Goal: Contribute content: Contribute content

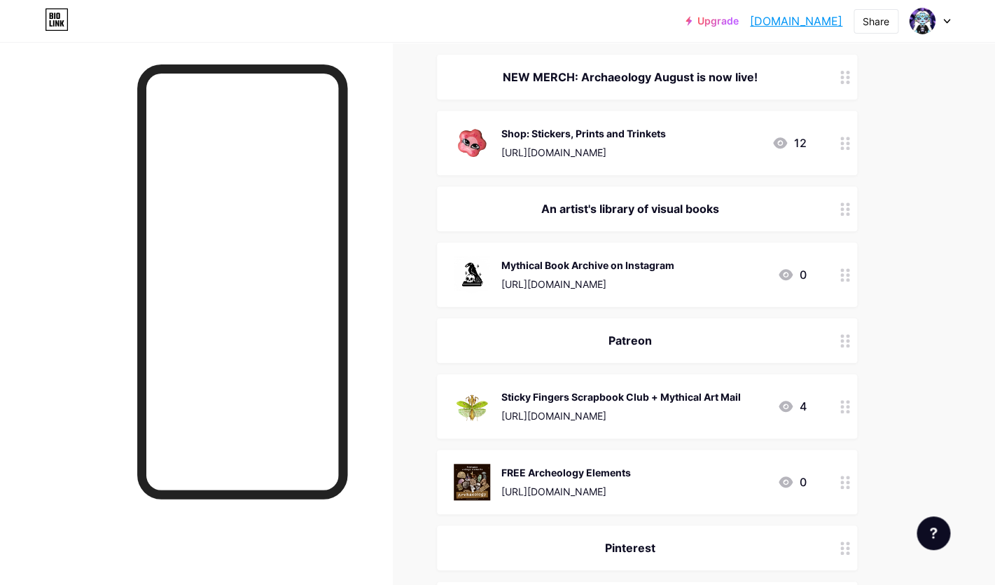
scroll to position [172, 0]
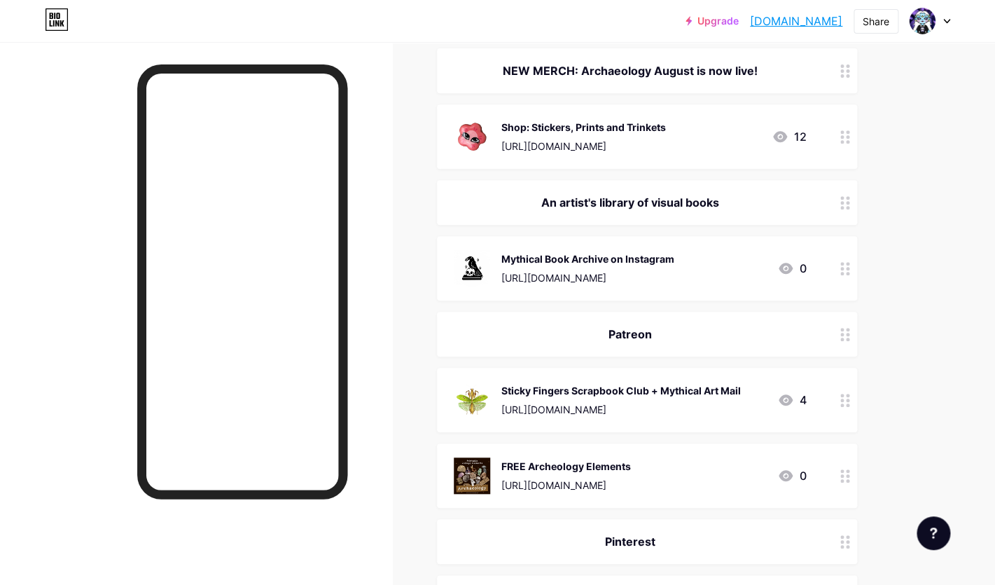
click at [697, 74] on div "NEW MERCH: Archaeology August is now live!" at bounding box center [630, 70] width 353 height 17
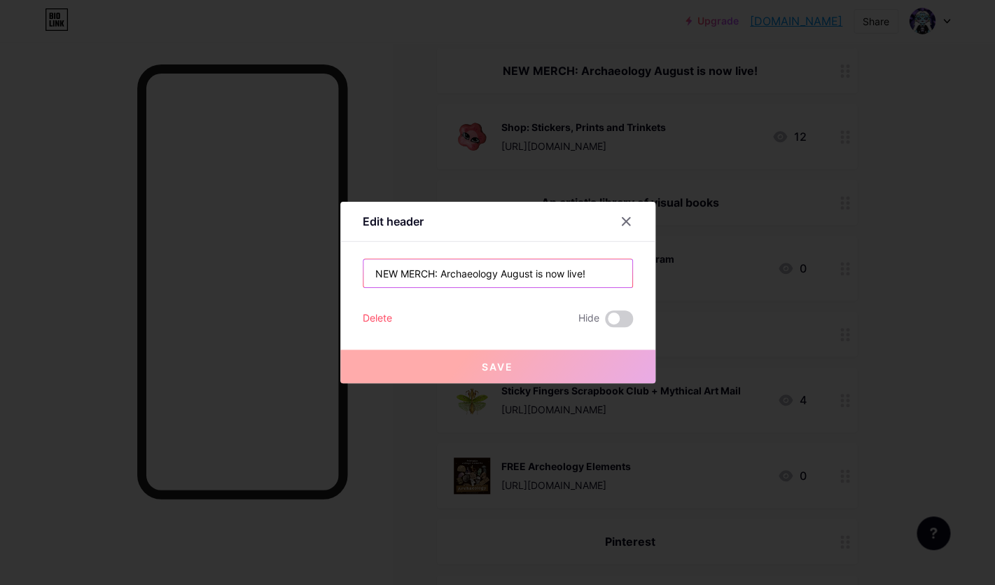
click at [495, 270] on input "NEW MERCH: Archaeology August is now live!" at bounding box center [498, 273] width 269 height 28
click at [626, 219] on icon at bounding box center [626, 221] width 11 height 11
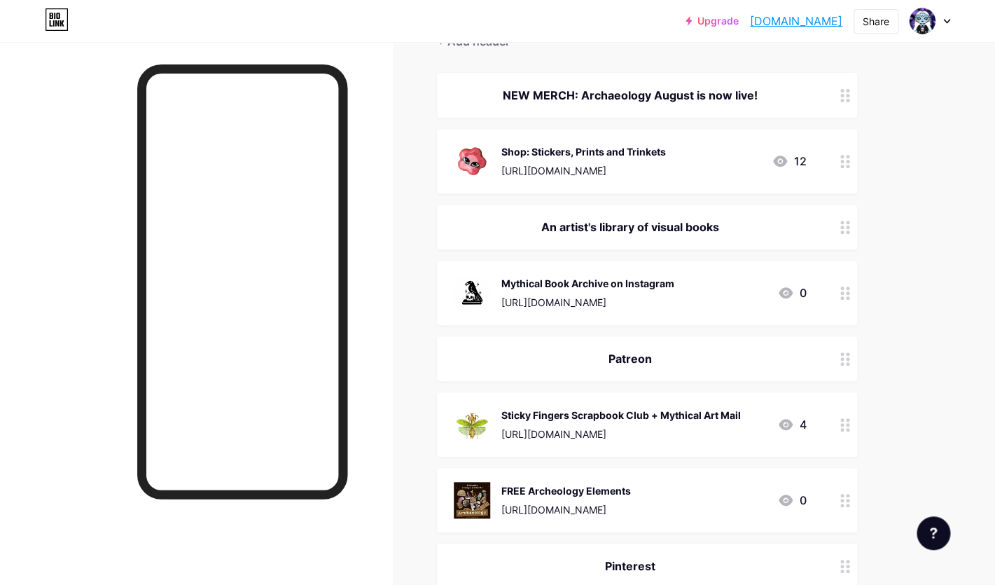
scroll to position [137, 0]
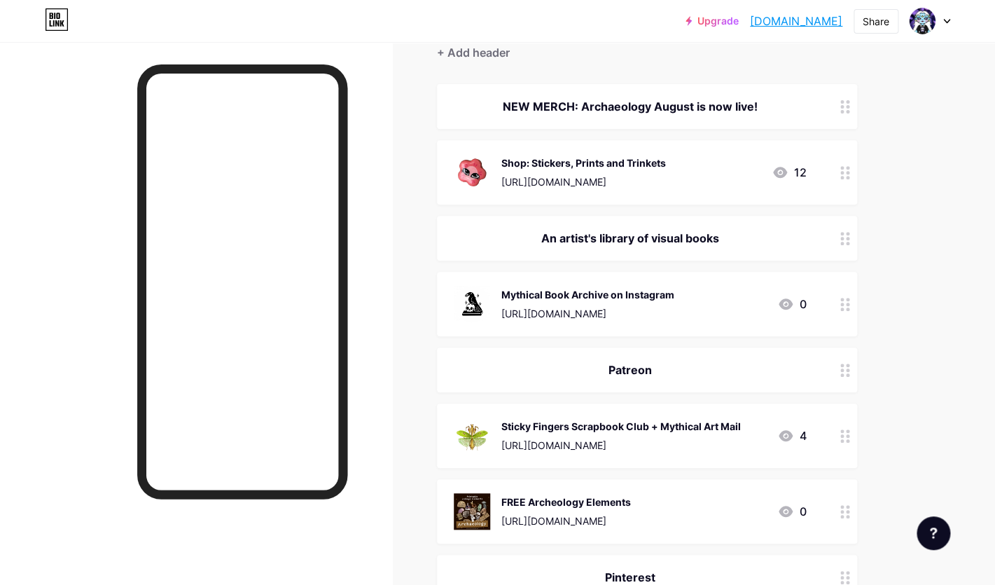
click at [619, 104] on div "NEW MERCH: Archaeology August is now live!" at bounding box center [630, 106] width 353 height 17
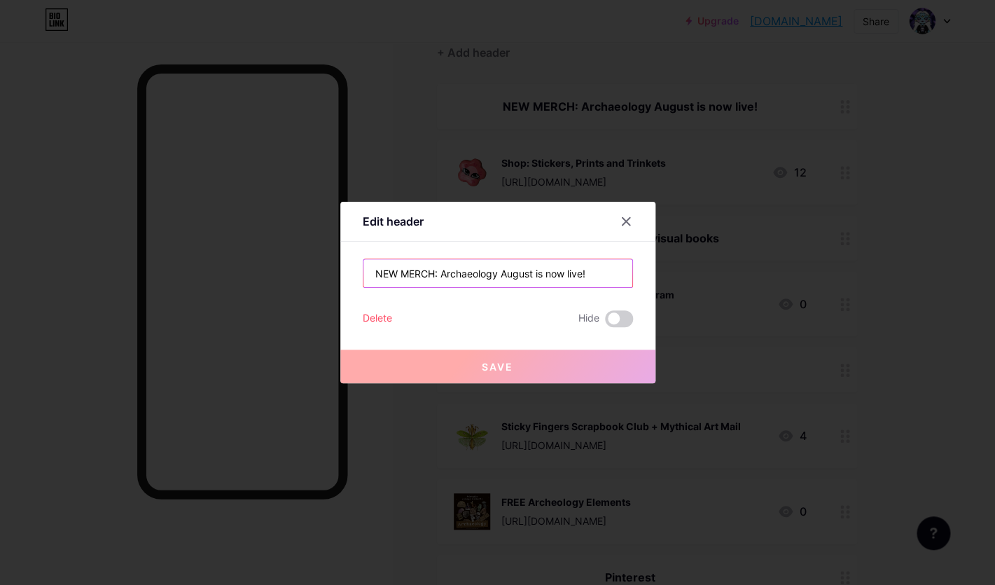
drag, startPoint x: 437, startPoint y: 274, endPoint x: 611, endPoint y: 275, distance: 173.7
click at [611, 275] on input "NEW MERCH: Archaeology August is now live!" at bounding box center [498, 273] width 269 height 28
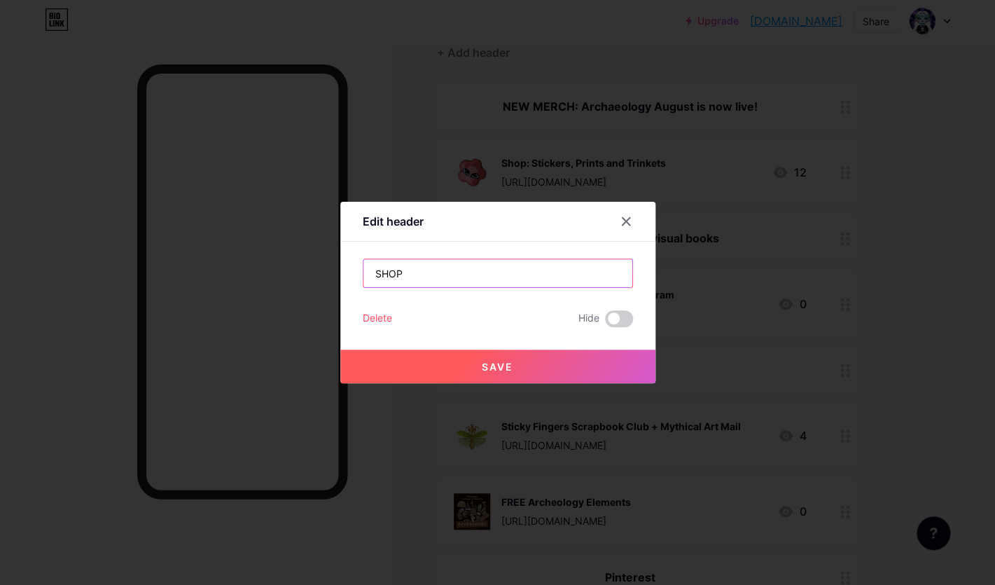
type input "SHOP"
click at [493, 372] on span "Save" at bounding box center [498, 367] width 32 height 12
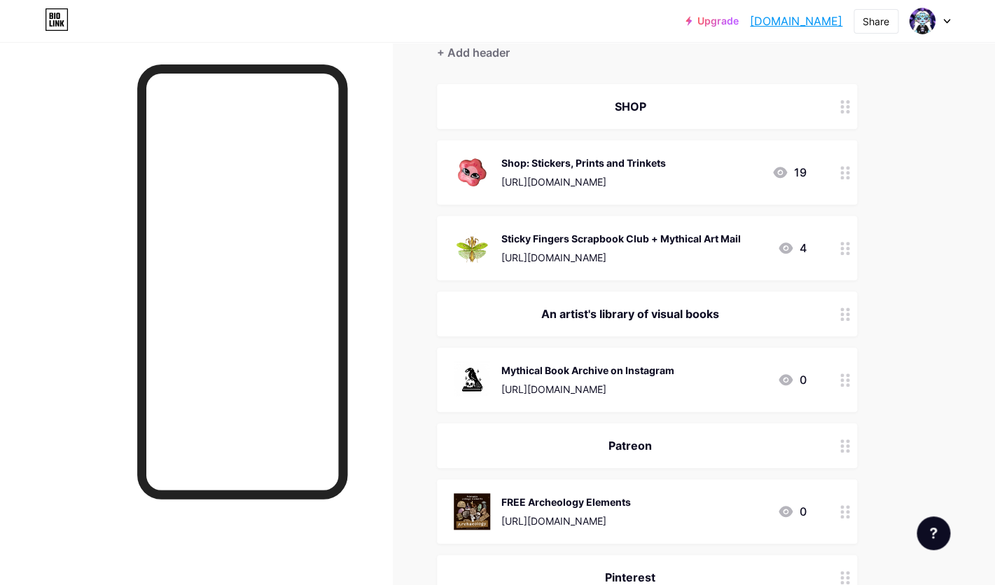
click at [690, 237] on div "Sticky Fingers Scrapbook Club + Mythical Art Mail" at bounding box center [622, 238] width 240 height 15
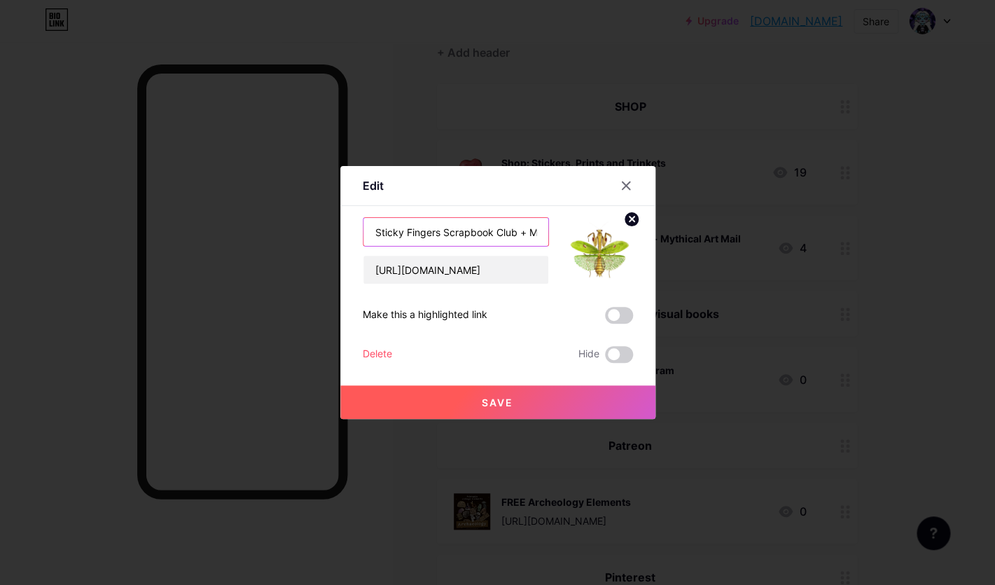
drag, startPoint x: 529, startPoint y: 230, endPoint x: 353, endPoint y: 230, distance: 175.8
click at [364, 230] on input "Sticky Fingers Scrapbook Club + Mythical Art Mail" at bounding box center [456, 232] width 185 height 28
type input "Mythical Art Mail"
click at [453, 272] on input "[URL][DOMAIN_NAME]" at bounding box center [456, 270] width 185 height 28
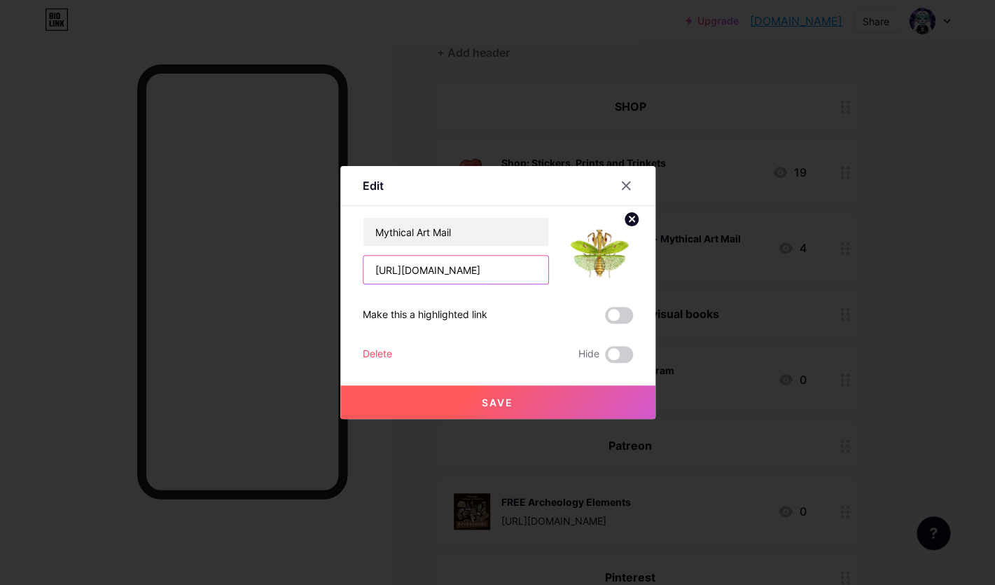
click at [453, 272] on input "[URL][DOMAIN_NAME]" at bounding box center [456, 270] width 185 height 28
click at [629, 216] on icon at bounding box center [631, 218] width 5 height 5
click at [595, 246] on icon at bounding box center [597, 244] width 14 height 4
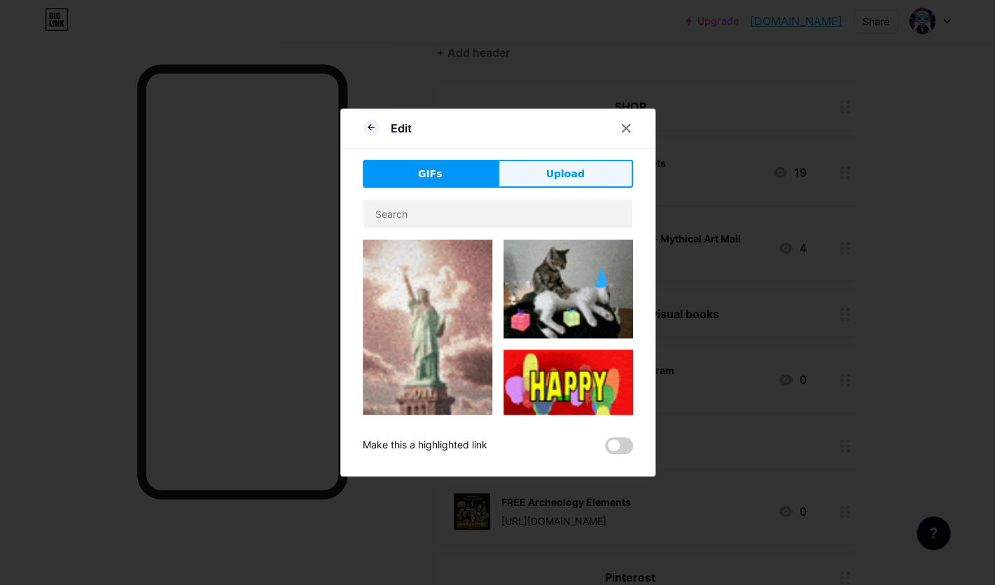
click at [583, 172] on button "Upload" at bounding box center [565, 174] width 135 height 28
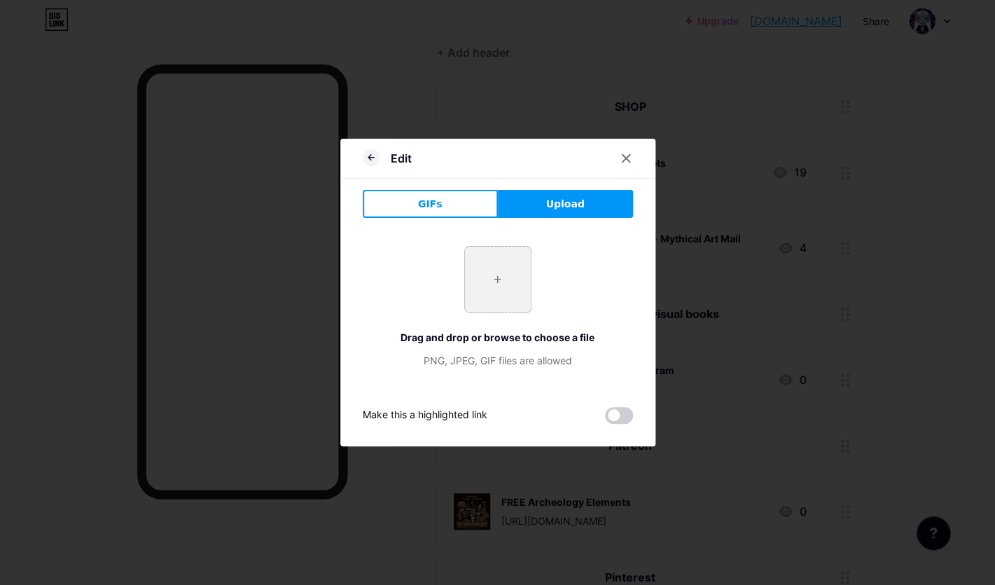
click at [503, 284] on input "file" at bounding box center [498, 280] width 66 height 66
type input "C:\fakepath\products-01.jpg"
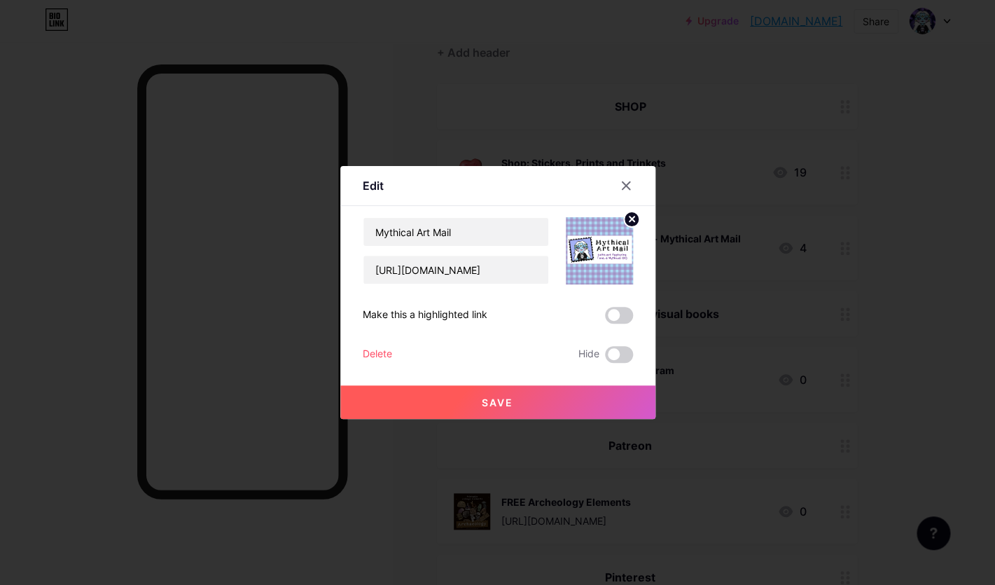
click at [628, 219] on circle at bounding box center [631, 219] width 15 height 15
click at [593, 254] on icon at bounding box center [600, 243] width 28 height 26
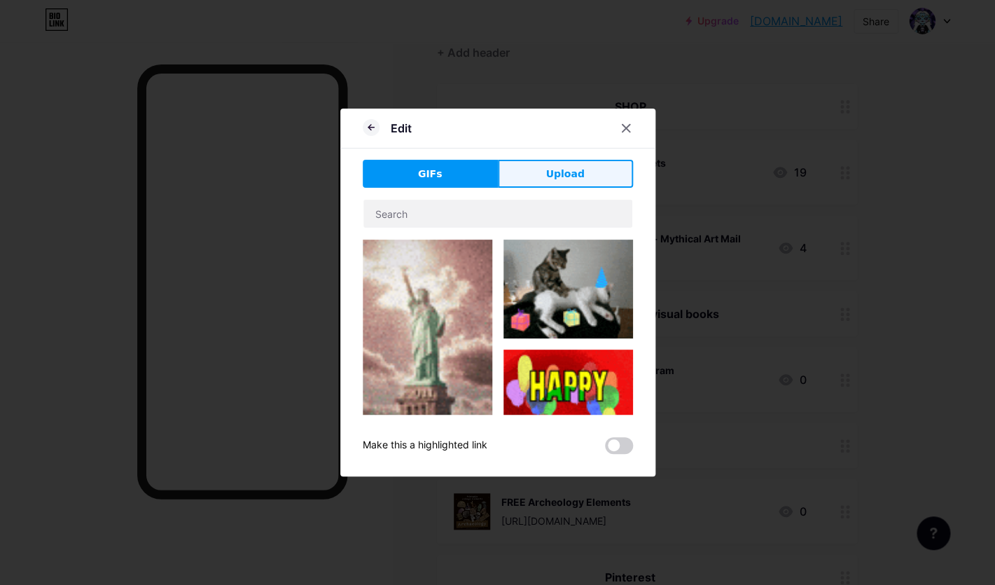
click at [577, 165] on button "Upload" at bounding box center [565, 174] width 135 height 28
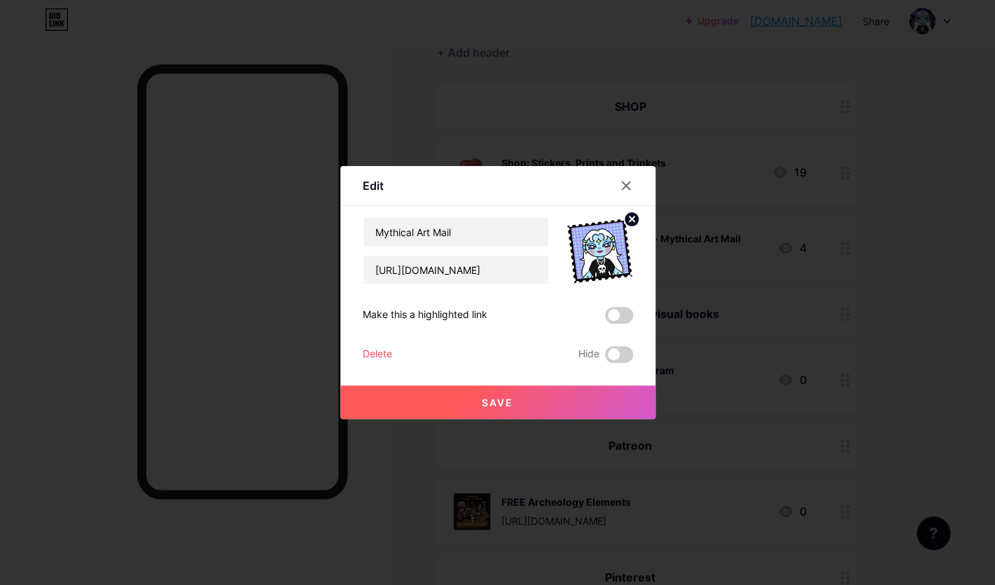
click at [506, 397] on span "Save" at bounding box center [498, 402] width 32 height 12
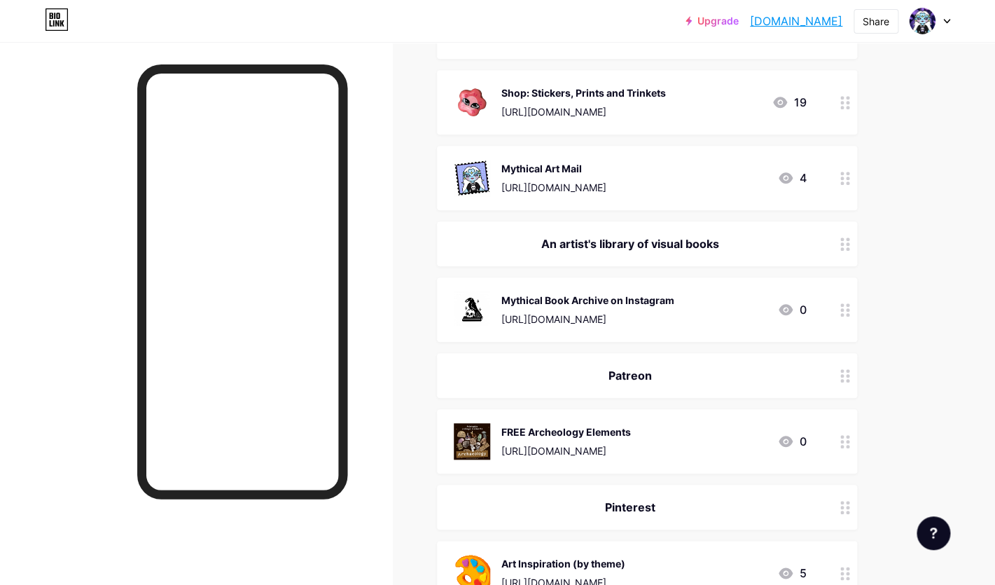
scroll to position [216, 0]
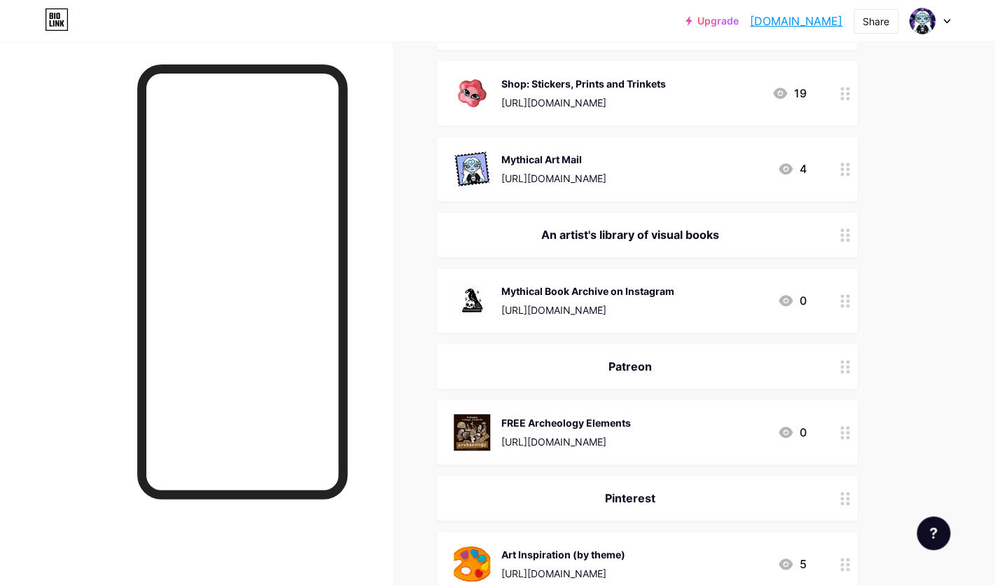
click at [582, 427] on div "FREE Archeology Elements" at bounding box center [567, 422] width 130 height 15
click at [632, 221] on circle at bounding box center [631, 219] width 15 height 15
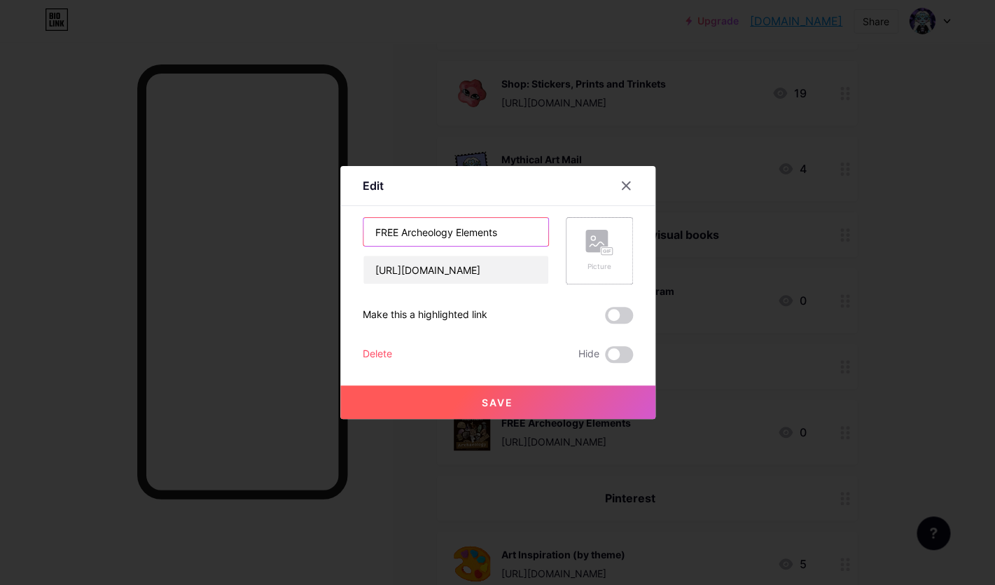
click at [504, 229] on input "FREE Archeology Elements" at bounding box center [456, 232] width 185 height 28
type input "Sticky Fingers Scrapbook Club (ONLINE)"
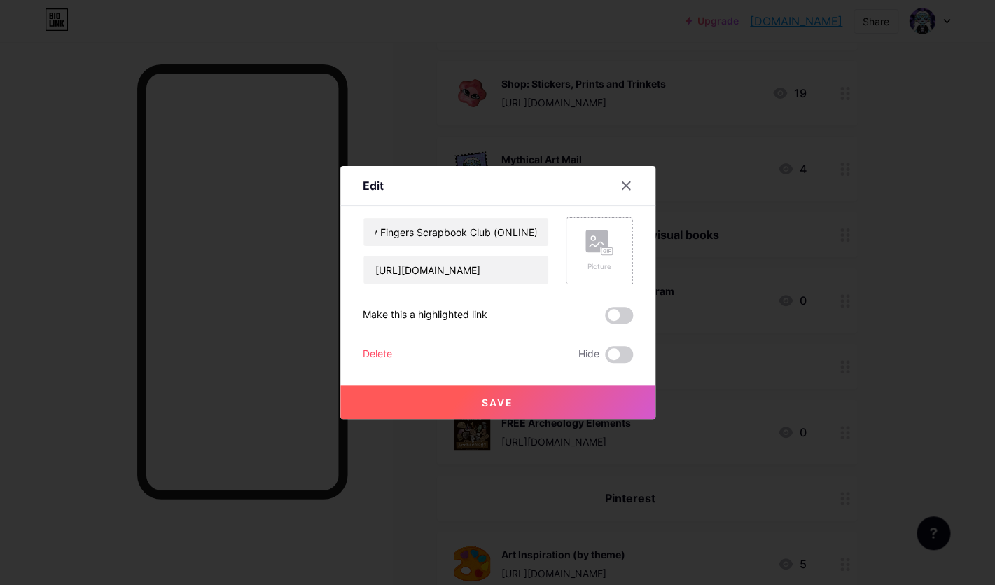
click at [471, 404] on button "Save" at bounding box center [497, 402] width 315 height 34
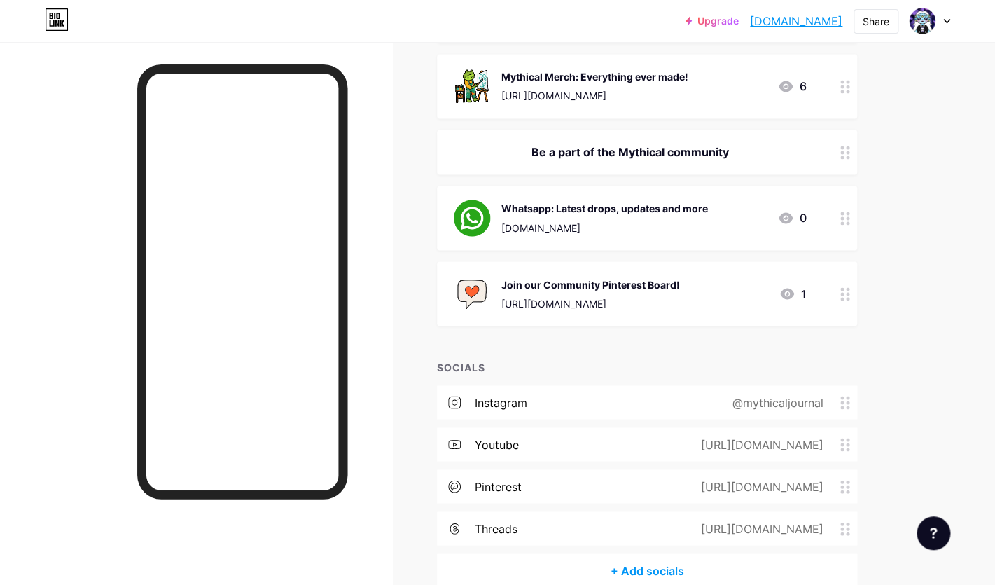
scroll to position [0, 0]
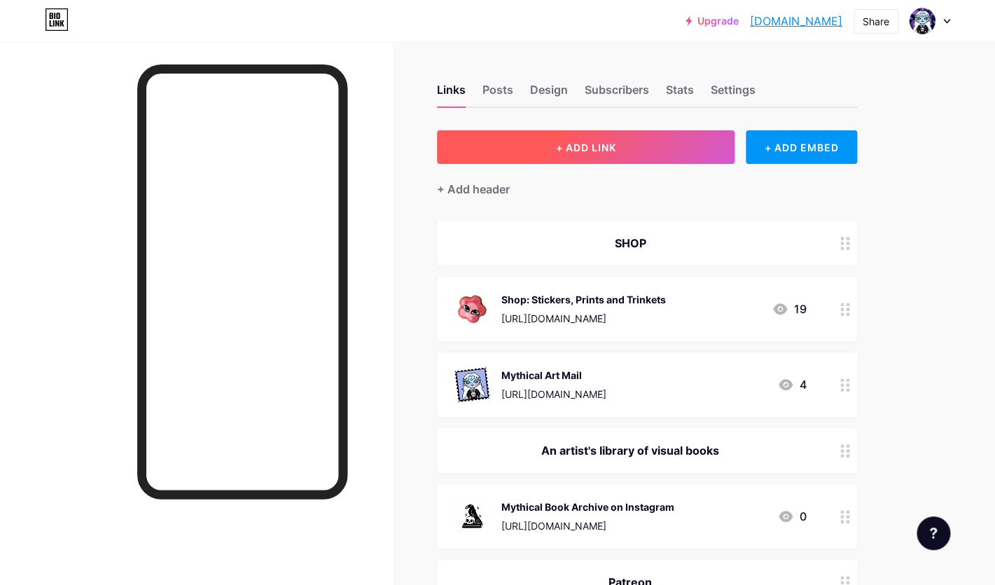
click at [538, 149] on button "+ ADD LINK" at bounding box center [586, 147] width 298 height 34
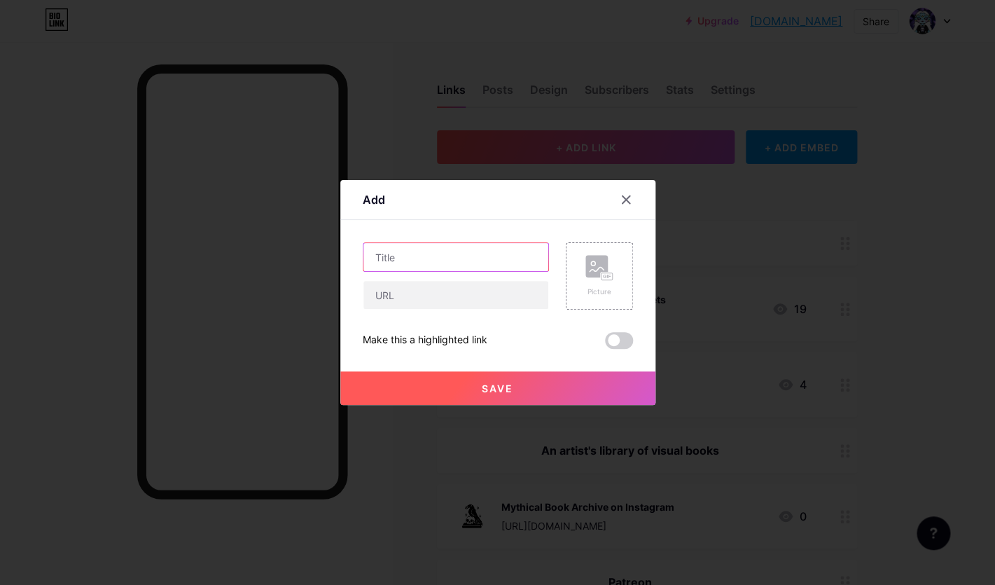
click at [441, 259] on input "text" at bounding box center [456, 257] width 185 height 28
type input "Sticky Fingers Scrapbook Club"
click at [600, 263] on rect at bounding box center [597, 266] width 22 height 22
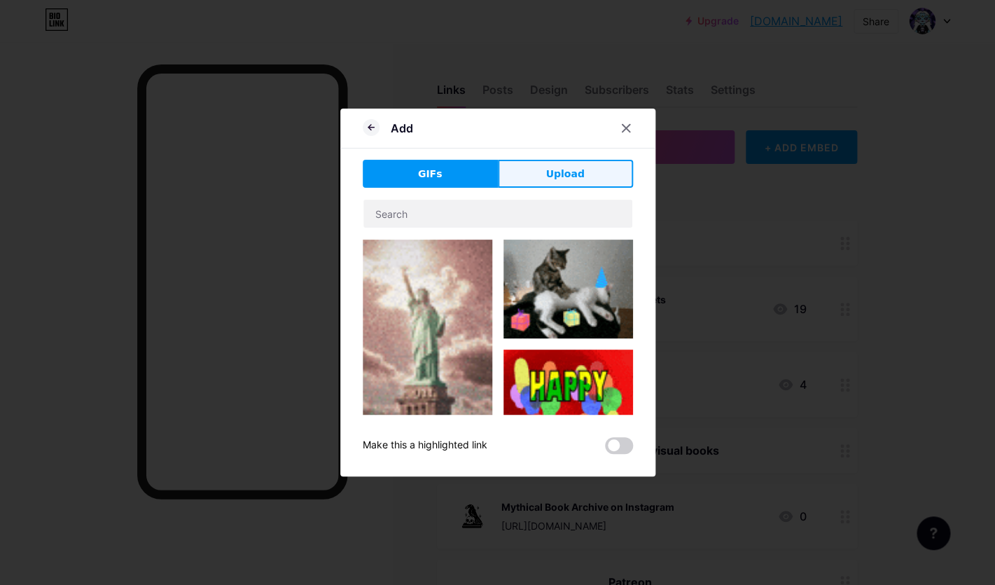
click at [578, 168] on span "Upload" at bounding box center [565, 174] width 39 height 15
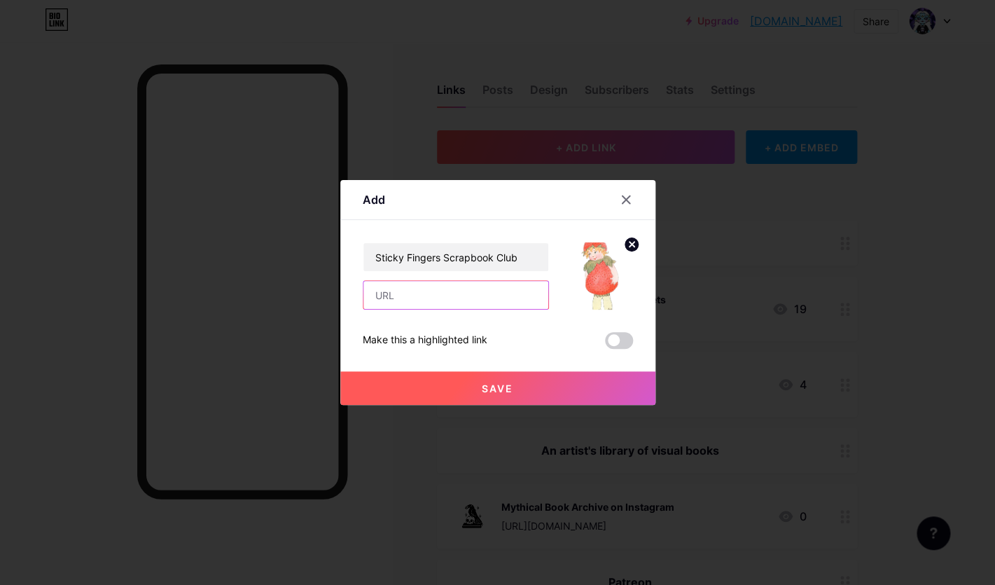
click at [444, 294] on input "text" at bounding box center [456, 295] width 185 height 28
click at [429, 294] on input "text" at bounding box center [456, 295] width 185 height 28
click at [430, 294] on input "text" at bounding box center [456, 295] width 185 height 28
paste input "[URL][DOMAIN_NAME]"
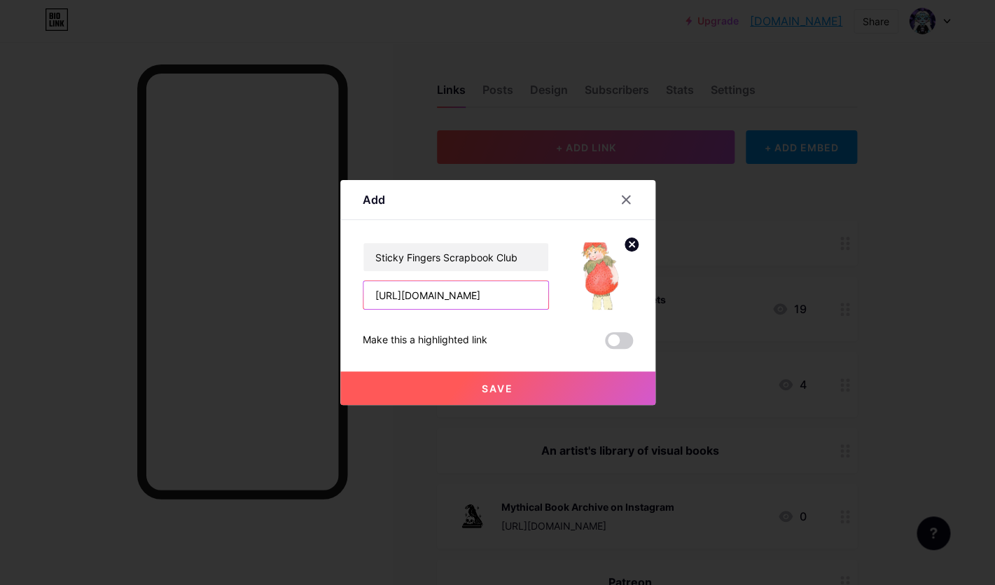
type input "[URL][DOMAIN_NAME]"
click at [474, 393] on button "Save" at bounding box center [497, 388] width 315 height 34
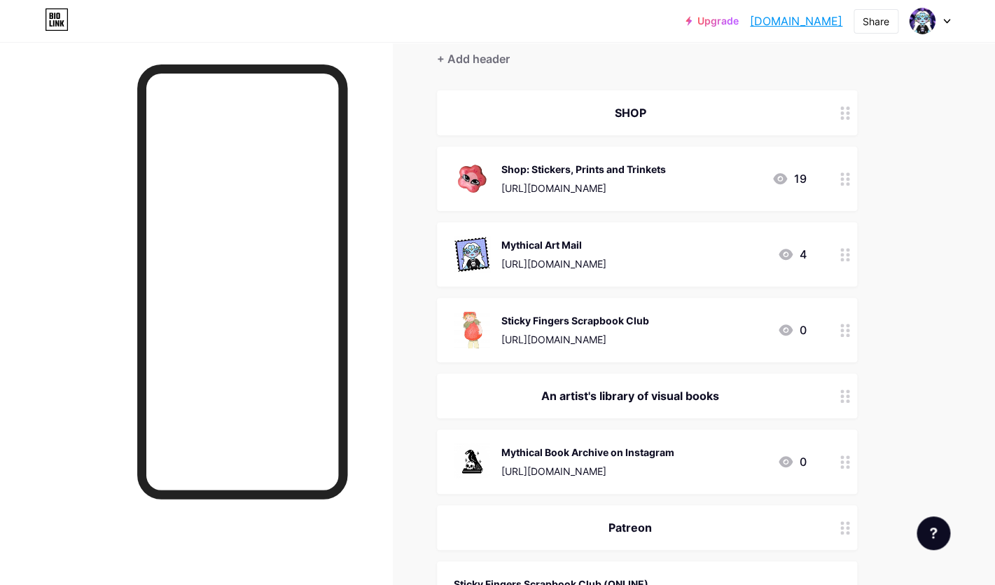
scroll to position [132, 0]
click at [607, 246] on div "Mythical Art Mail" at bounding box center [554, 243] width 105 height 15
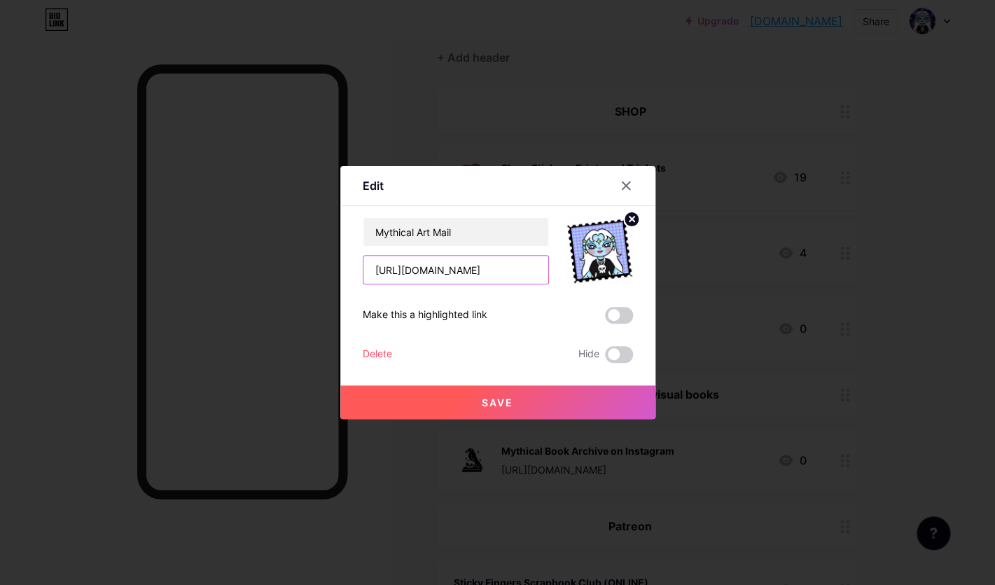
click at [505, 269] on input "[URL][DOMAIN_NAME]" at bounding box center [456, 270] width 185 height 28
paste input "[URL][DOMAIN_NAME]"
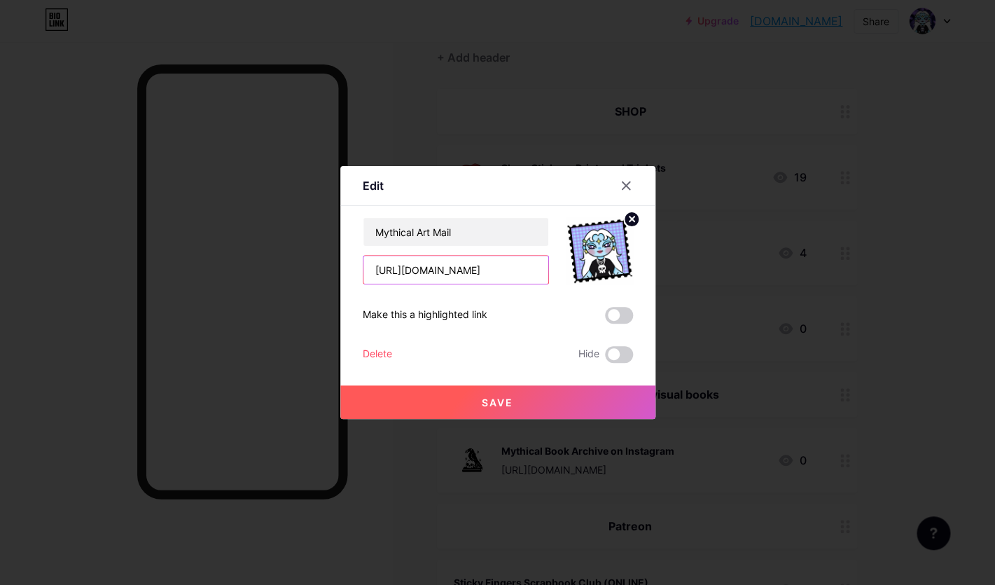
type input "[URL][DOMAIN_NAME]"
click at [479, 406] on button "Save" at bounding box center [497, 402] width 315 height 34
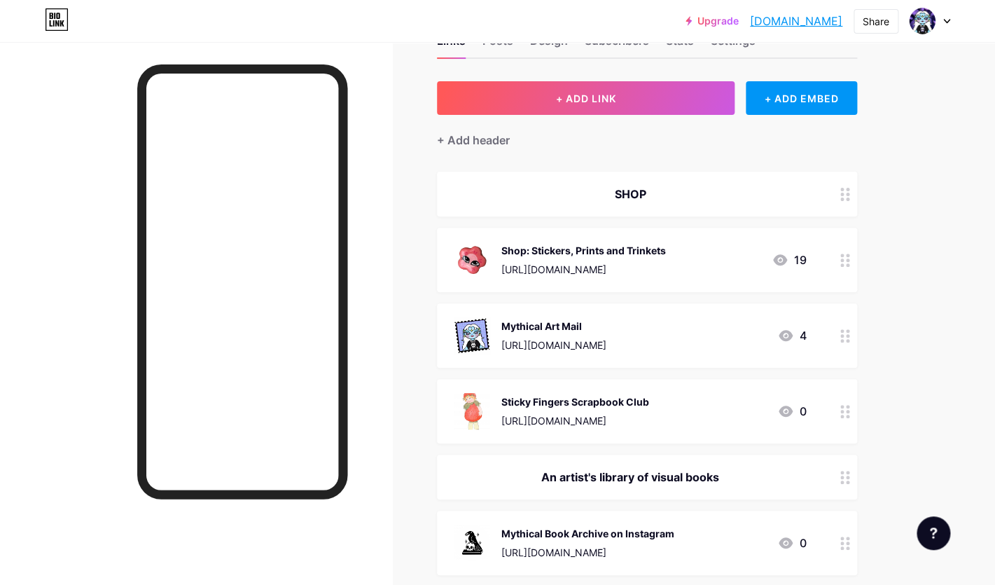
scroll to position [53, 0]
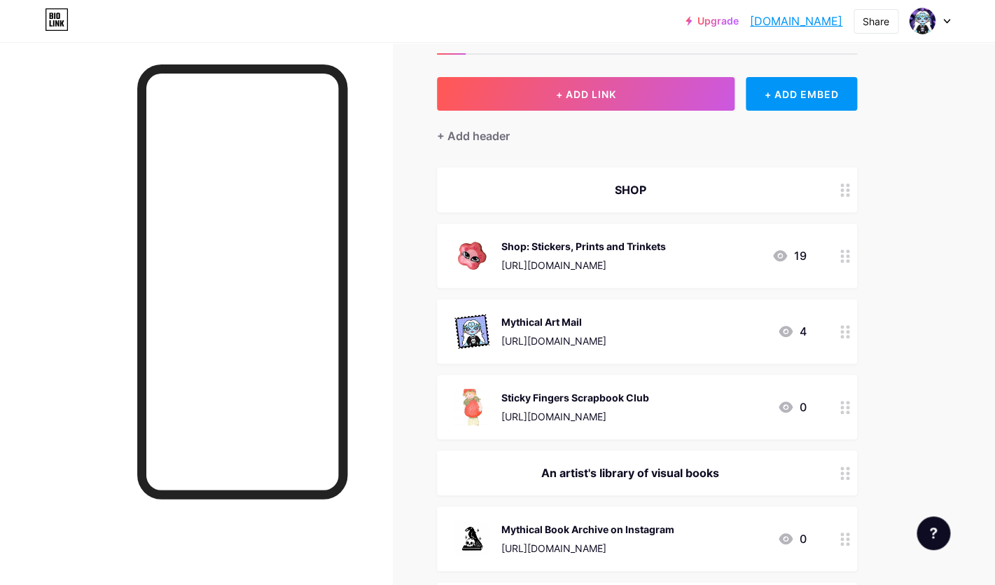
click at [825, 180] on div "SHOP" at bounding box center [647, 189] width 420 height 45
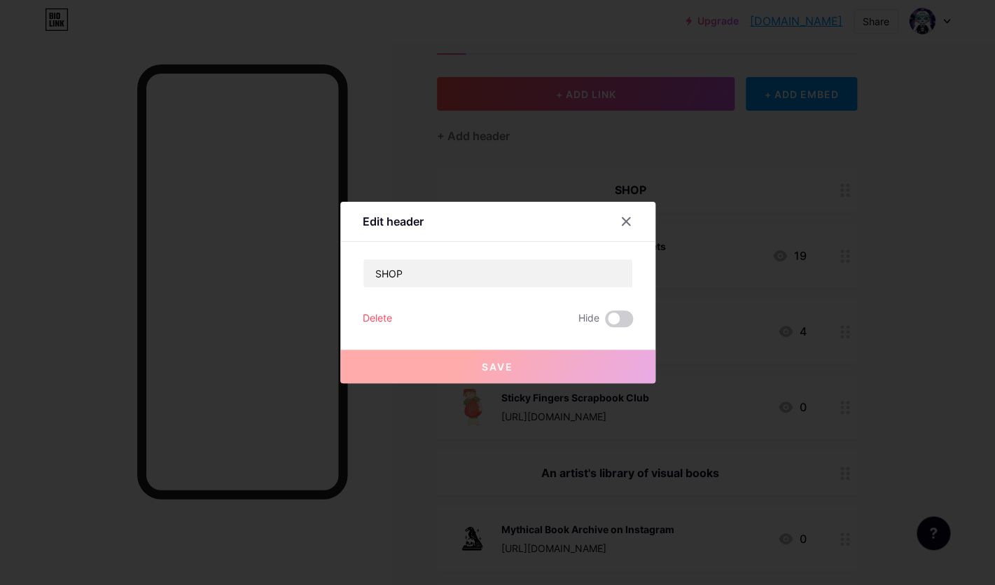
click at [825, 180] on div at bounding box center [497, 292] width 995 height 585
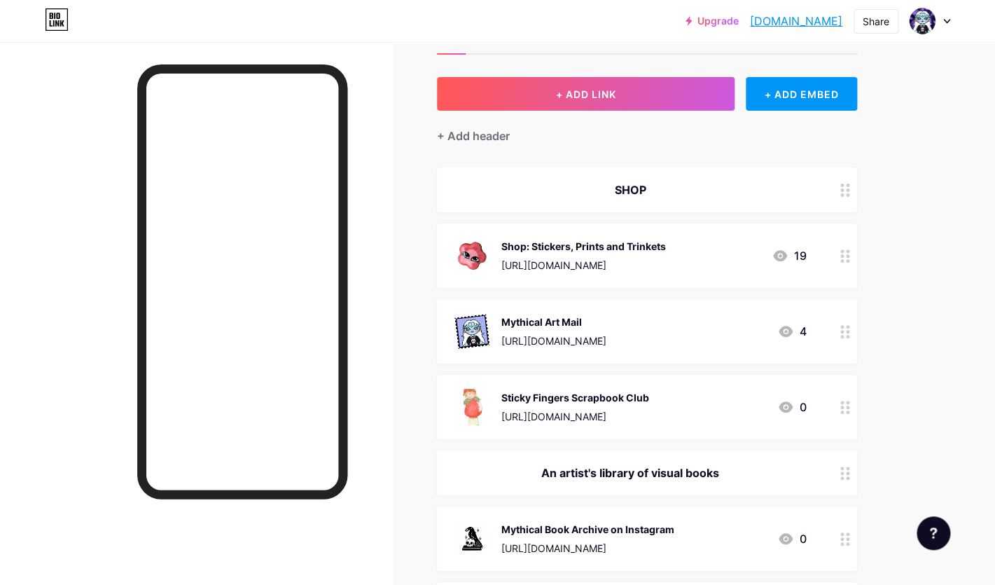
click at [556, 233] on div "Shop: Stickers, Prints and Trinkets [URL][DOMAIN_NAME] 19" at bounding box center [647, 255] width 420 height 64
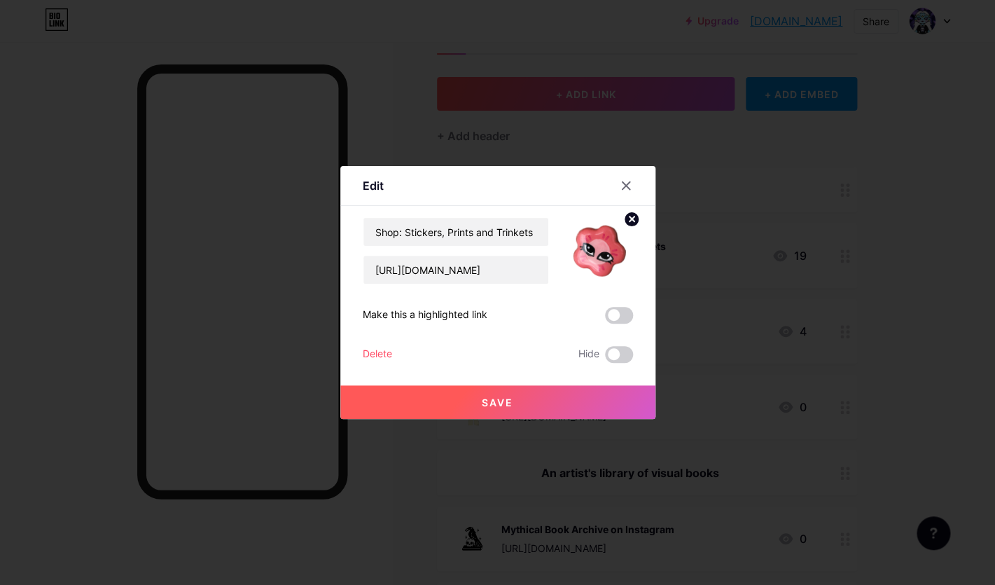
click at [692, 171] on div at bounding box center [497, 292] width 995 height 585
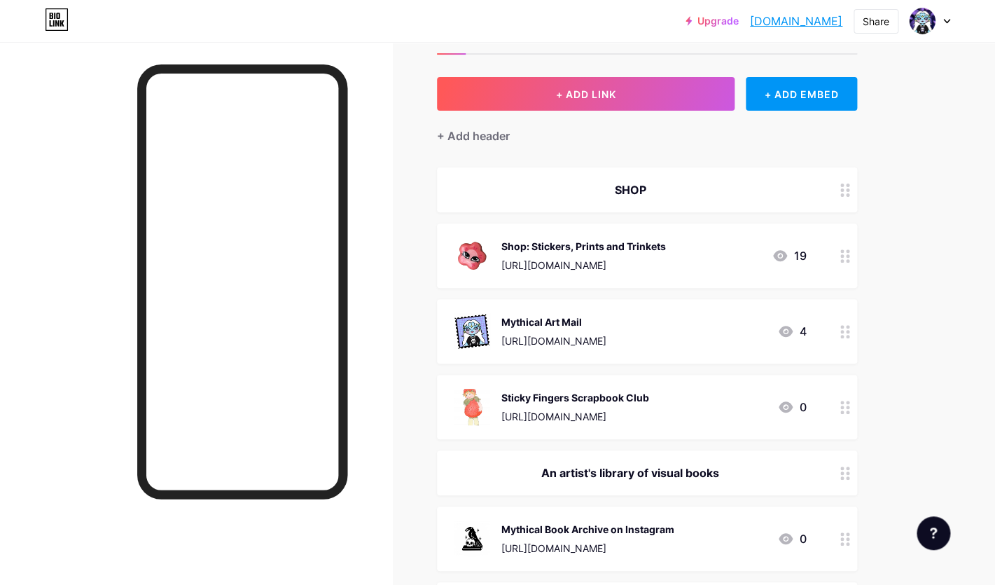
click at [544, 180] on div "SHOP" at bounding box center [647, 189] width 420 height 45
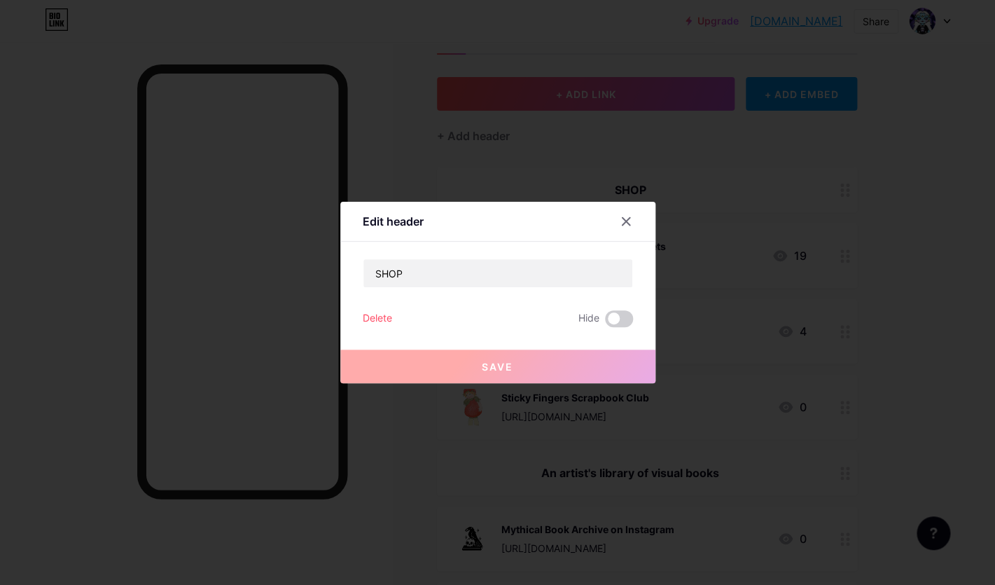
click at [372, 318] on div "Delete" at bounding box center [377, 318] width 29 height 17
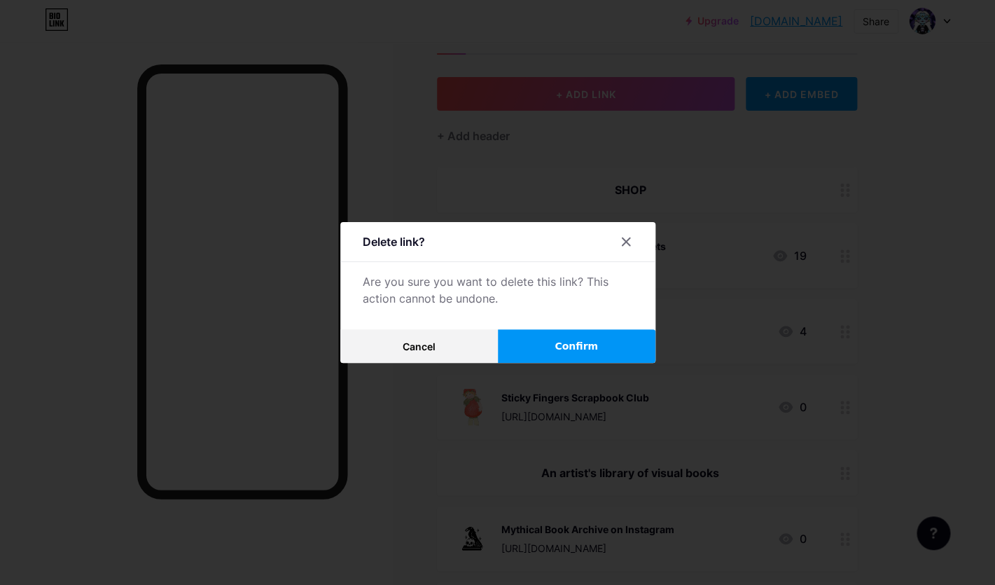
click at [568, 338] on button "Confirm" at bounding box center [577, 346] width 158 height 34
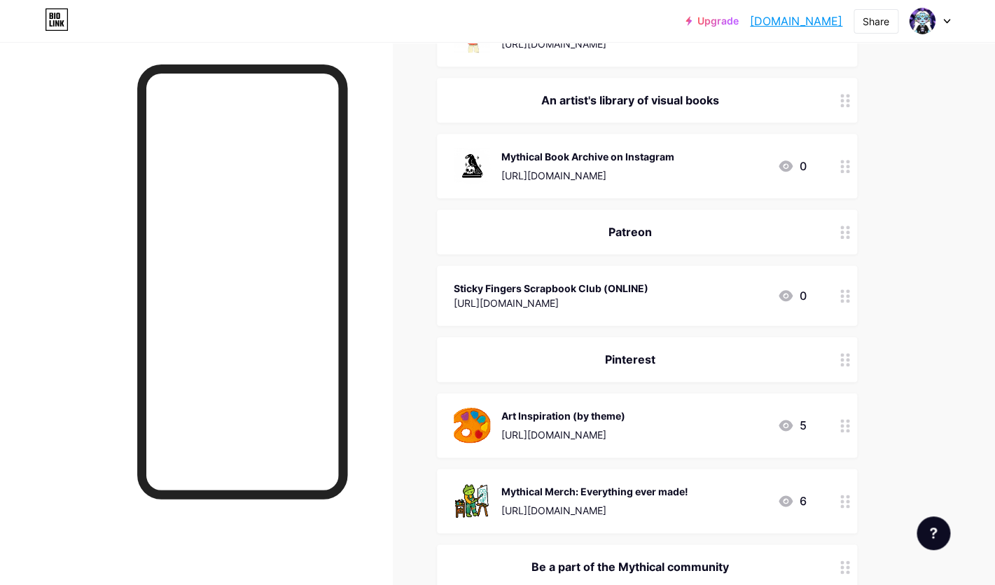
scroll to position [381, 0]
